Goal: Find specific page/section: Find specific page/section

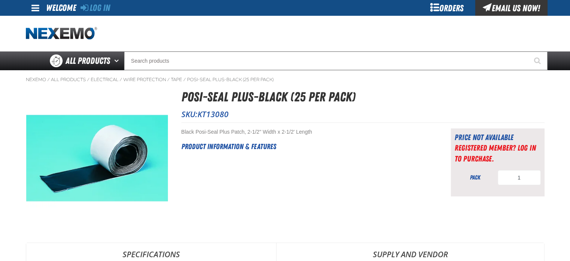
click at [447, 6] on div "Orders" at bounding box center [447, 8] width 56 height 16
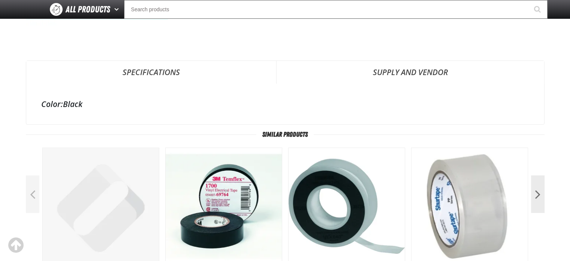
scroll to position [150, 0]
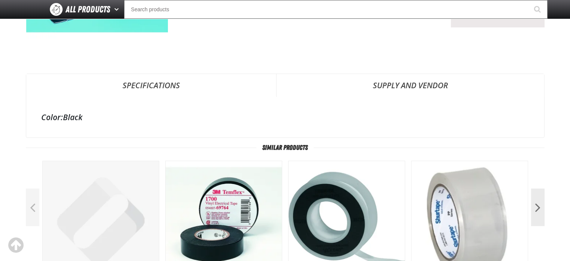
click at [395, 87] on link "Supply and Vendor" at bounding box center [411, 85] width 268 height 22
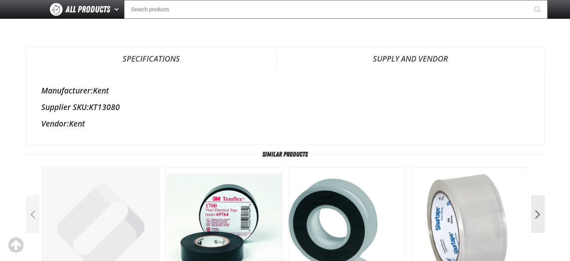
scroll to position [0, 0]
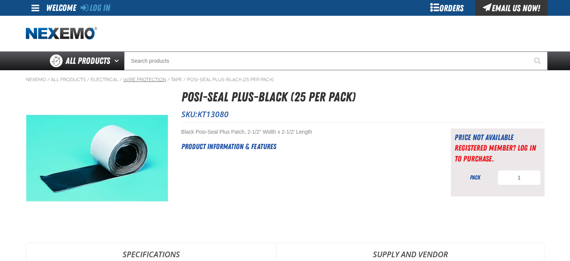
click at [156, 79] on link "Wire Protection" at bounding box center [144, 79] width 43 height 6
click at [179, 80] on link "Tape" at bounding box center [176, 79] width 11 height 6
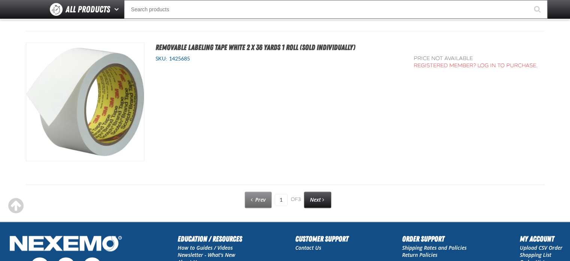
scroll to position [3853, 0]
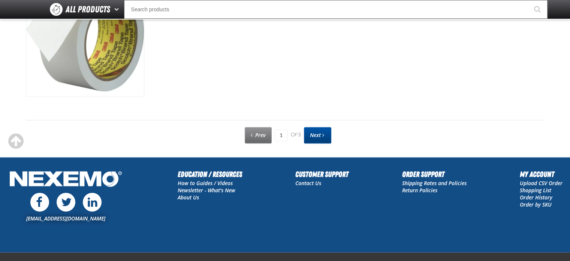
click at [319, 132] on span "Next" at bounding box center [315, 134] width 11 height 7
type input "2"
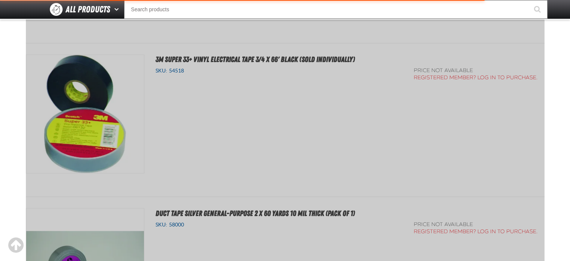
scroll to position [136, 0]
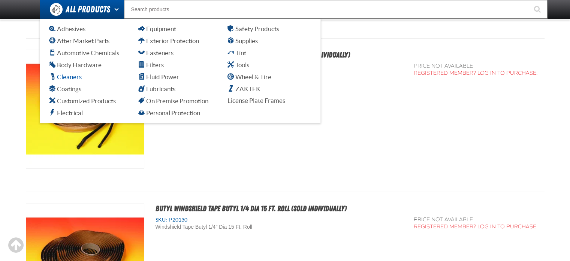
scroll to position [2010, 0]
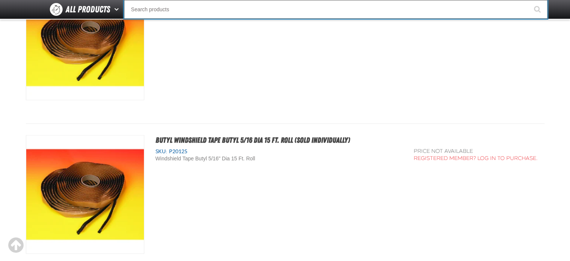
click at [148, 5] on input "Search" at bounding box center [336, 9] width 424 height 19
paste input "31201502"
type input "31201502"
click at [529, 0] on button "Start Searching" at bounding box center [538, 9] width 19 height 19
